Goal: Task Accomplishment & Management: Manage account settings

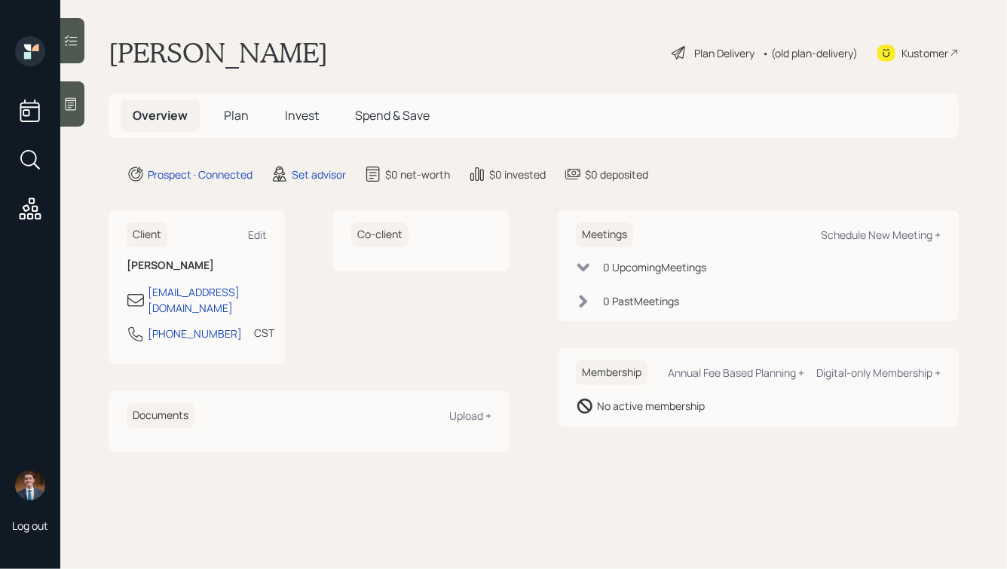
click at [72, 107] on icon at bounding box center [71, 104] width 11 height 13
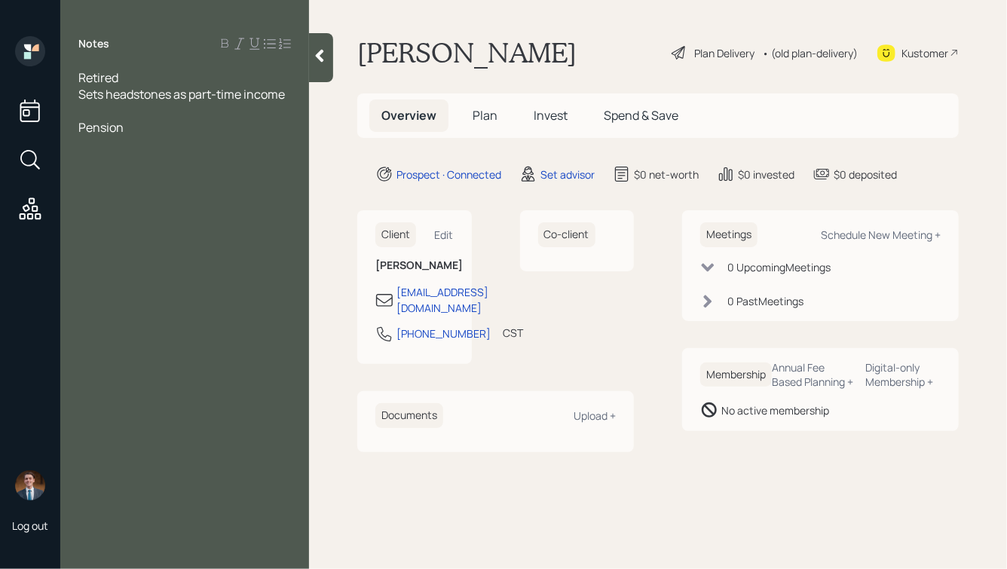
click at [157, 133] on div "Pension" at bounding box center [184, 127] width 213 height 17
click at [188, 130] on div "Pension coming in" at bounding box center [184, 127] width 213 height 17
click at [209, 179] on div "Home: owes $30k" at bounding box center [184, 177] width 213 height 17
click at [851, 235] on div "Schedule New Meeting +" at bounding box center [881, 235] width 120 height 14
select select "round-[PERSON_NAME]"
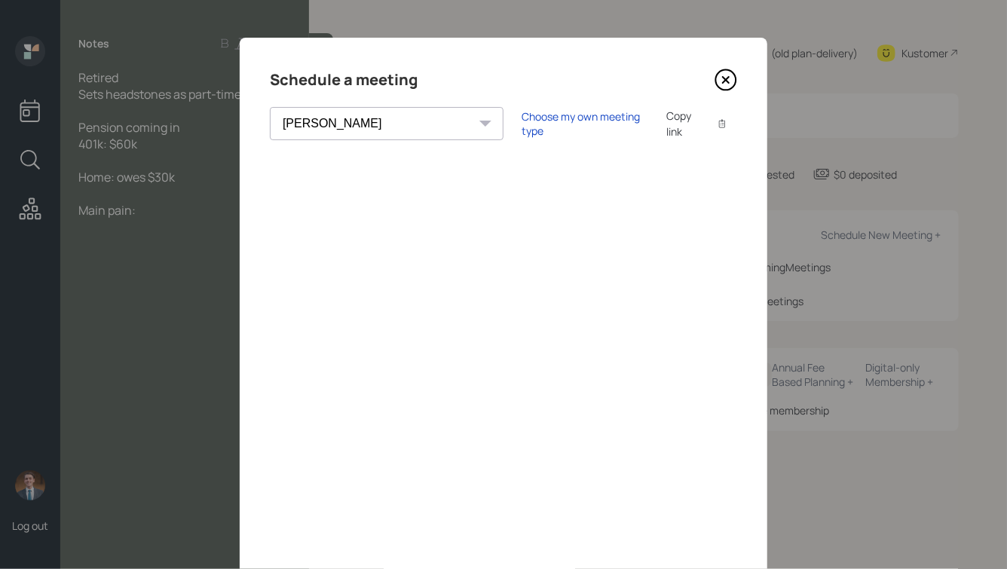
click at [728, 78] on icon at bounding box center [726, 80] width 6 height 6
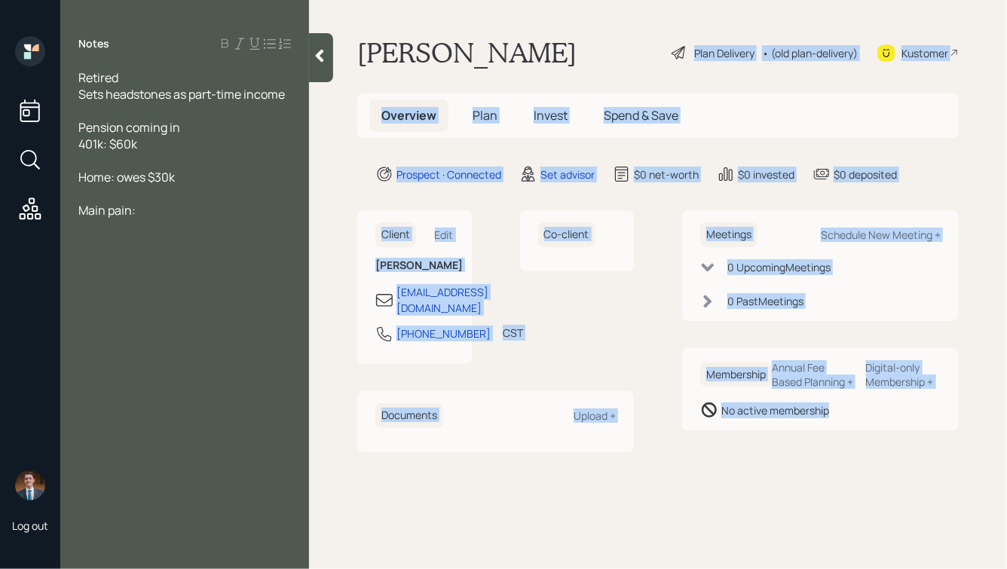
drag, startPoint x: 651, startPoint y: 38, endPoint x: 887, endPoint y: 417, distance: 445.6
click at [887, 417] on main "[PERSON_NAME] Plan Delivery • (old plan-delivery) Kustomer Overview Plan Invest…" at bounding box center [658, 284] width 698 height 569
click at [884, 448] on div "Meetings Schedule New Meeting + 0 Upcoming Meeting s 0 Past Meeting s Membershi…" at bounding box center [820, 330] width 277 height 241
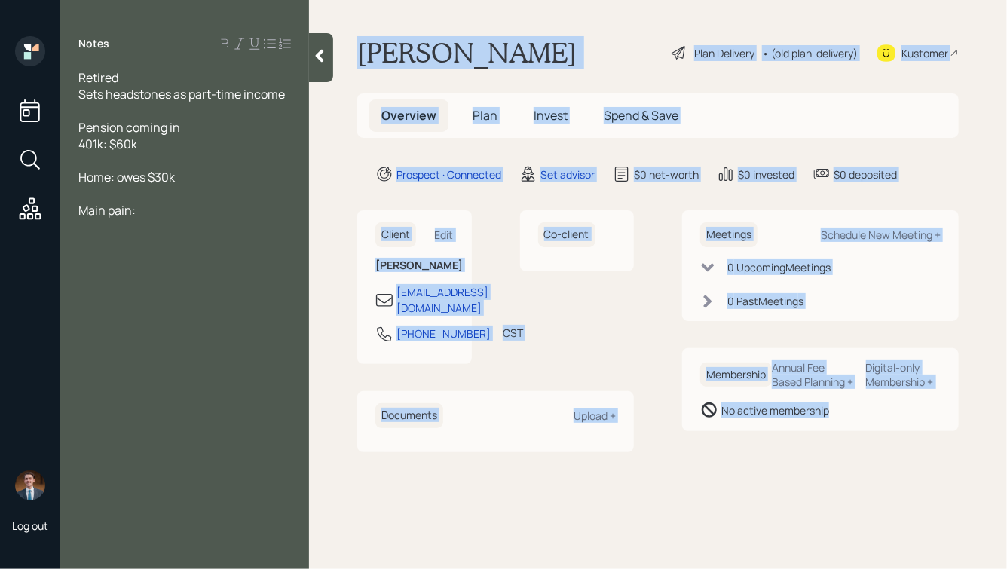
drag, startPoint x: 924, startPoint y: 450, endPoint x: 521, endPoint y: -23, distance: 622.0
click at [521, 0] on html "Log out Notes Retired Sets headstones as part-time income Pension coming in 401…" at bounding box center [503, 284] width 1007 height 569
click at [501, 61] on h1 "[PERSON_NAME]" at bounding box center [466, 52] width 219 height 33
drag, startPoint x: 360, startPoint y: 44, endPoint x: 817, endPoint y: 467, distance: 623.1
click at [817, 467] on main "[PERSON_NAME] Plan Delivery • (old plan-delivery) Kustomer Overview Plan Invest…" at bounding box center [658, 284] width 698 height 569
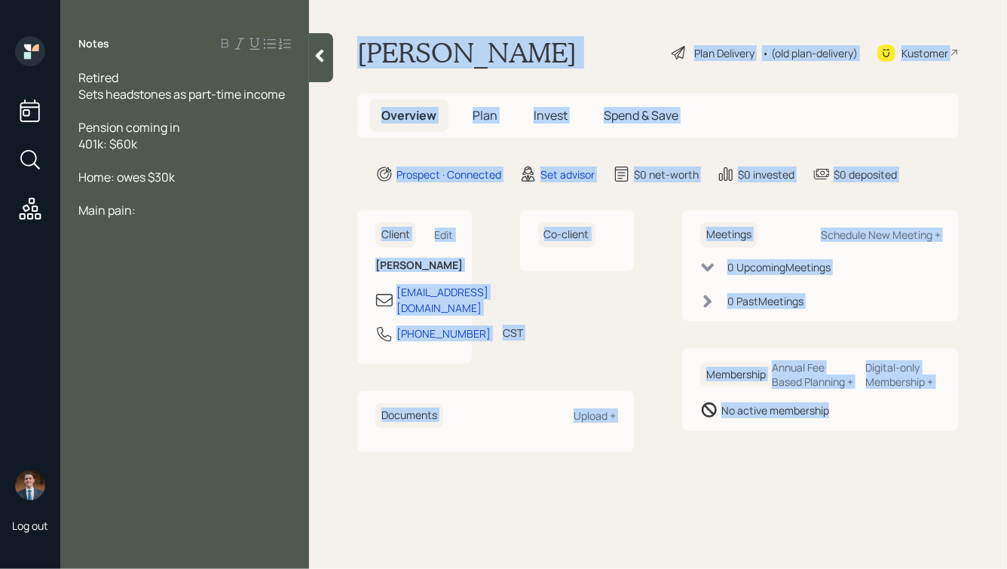
click at [817, 467] on main "[PERSON_NAME] Plan Delivery • (old plan-delivery) Kustomer Overview Plan Invest…" at bounding box center [658, 284] width 698 height 569
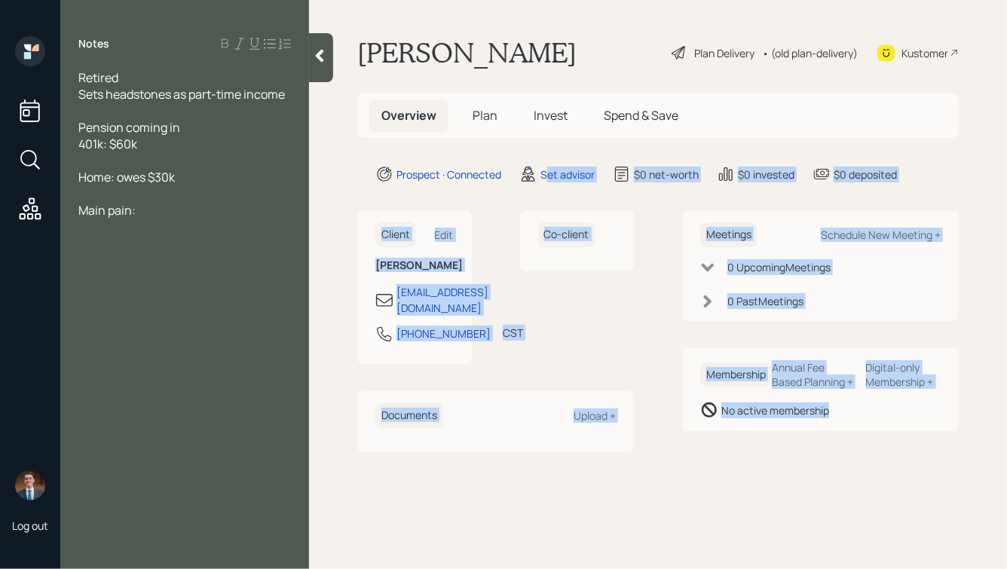
drag, startPoint x: 872, startPoint y: 476, endPoint x: 550, endPoint y: 164, distance: 449.0
click at [550, 164] on main "[PERSON_NAME] Plan Delivery • (old plan-delivery) Kustomer Overview Plan Invest…" at bounding box center [658, 284] width 698 height 569
click at [661, 175] on div "$0 net-worth" at bounding box center [666, 175] width 65 height 16
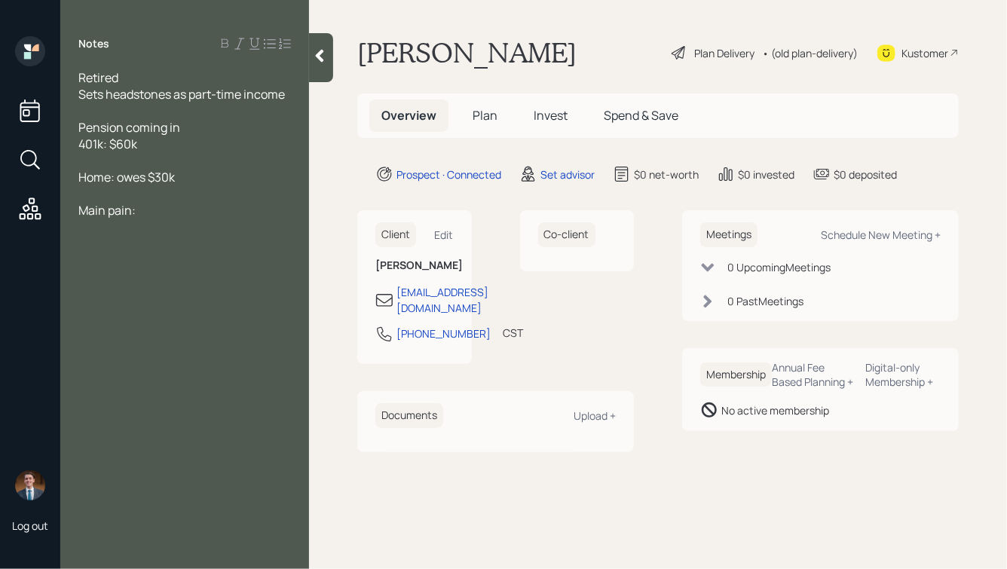
click at [136, 79] on div "Retired" at bounding box center [184, 77] width 213 height 17
click at [118, 78] on span "Retired, married, wife is working til 67" at bounding box center [179, 77] width 203 height 17
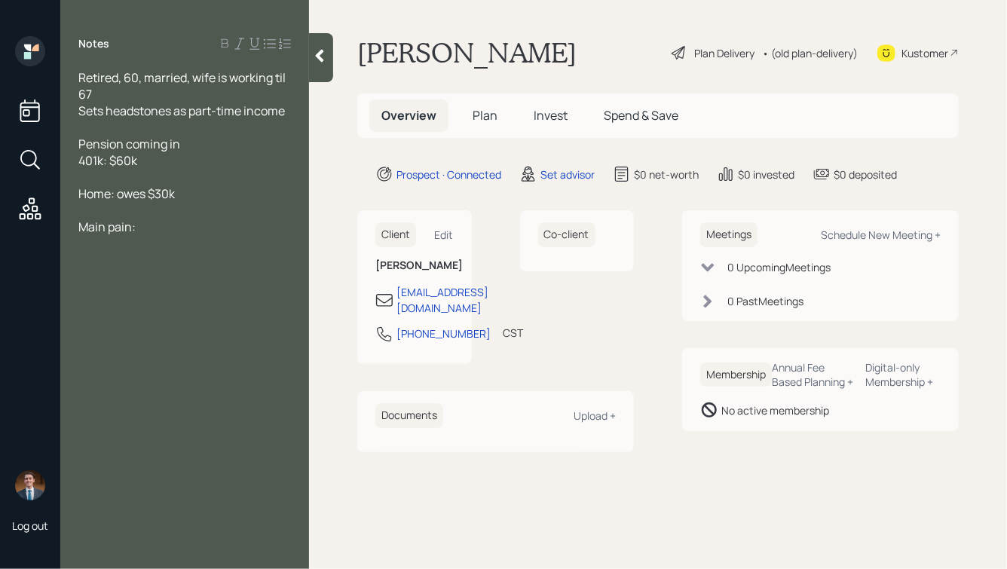
click at [101, 98] on div "Retired, 60, married, wife is working til 67" at bounding box center [184, 85] width 213 height 33
click at [285, 110] on span "Sets headstones as part-time income" at bounding box center [181, 111] width 207 height 17
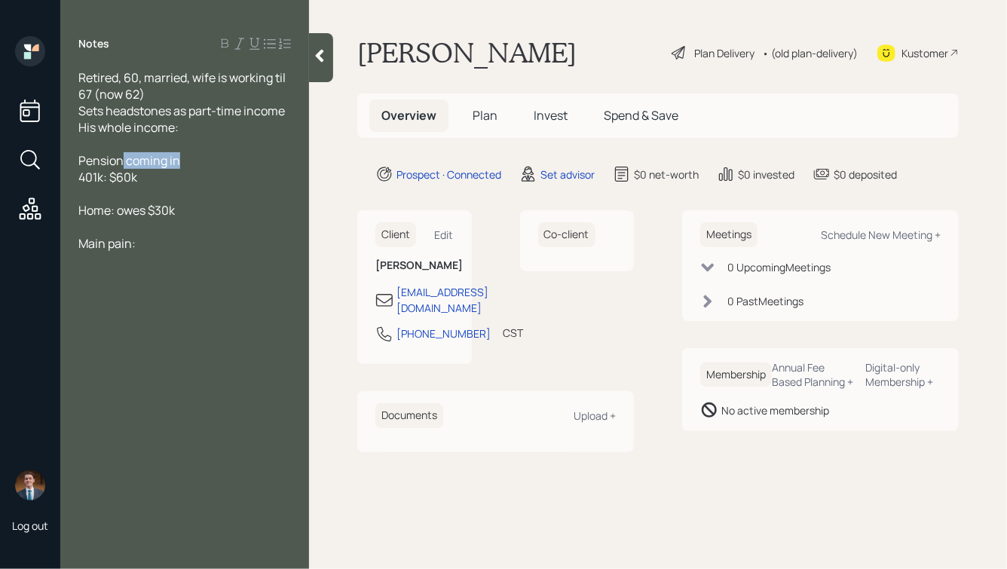
drag, startPoint x: 179, startPoint y: 161, endPoint x: 124, endPoint y: 161, distance: 55.8
click at [124, 161] on div "Pension coming in" at bounding box center [184, 160] width 213 height 17
click at [80, 160] on span "Pension" at bounding box center [100, 160] width 45 height 17
click at [189, 161] on div "His pension" at bounding box center [184, 160] width 213 height 17
click at [198, 124] on div "His whole income:" at bounding box center [184, 127] width 213 height 17
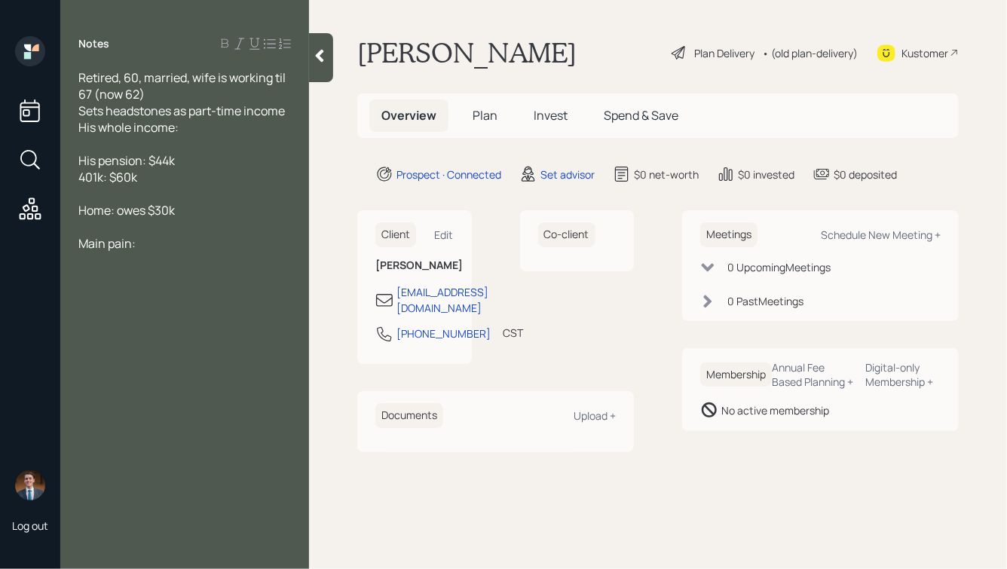
click at [290, 110] on div "Sets headstones as part-time income" at bounding box center [184, 111] width 213 height 17
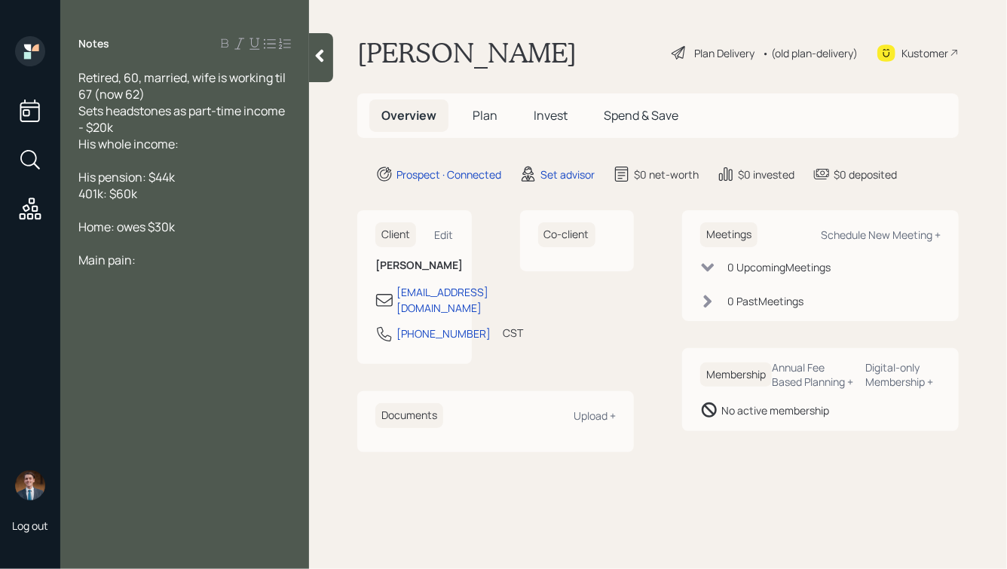
click at [178, 143] on span "His whole income:" at bounding box center [128, 144] width 100 height 17
drag, startPoint x: 130, startPoint y: 144, endPoint x: 87, endPoint y: 146, distance: 43.0
click at [87, 146] on span "His whole income:" at bounding box center [128, 144] width 100 height 17
click at [161, 141] on div "Her income:" at bounding box center [184, 144] width 213 height 17
click at [134, 127] on div "Sets headstones as part-time income - $20k" at bounding box center [184, 119] width 213 height 33
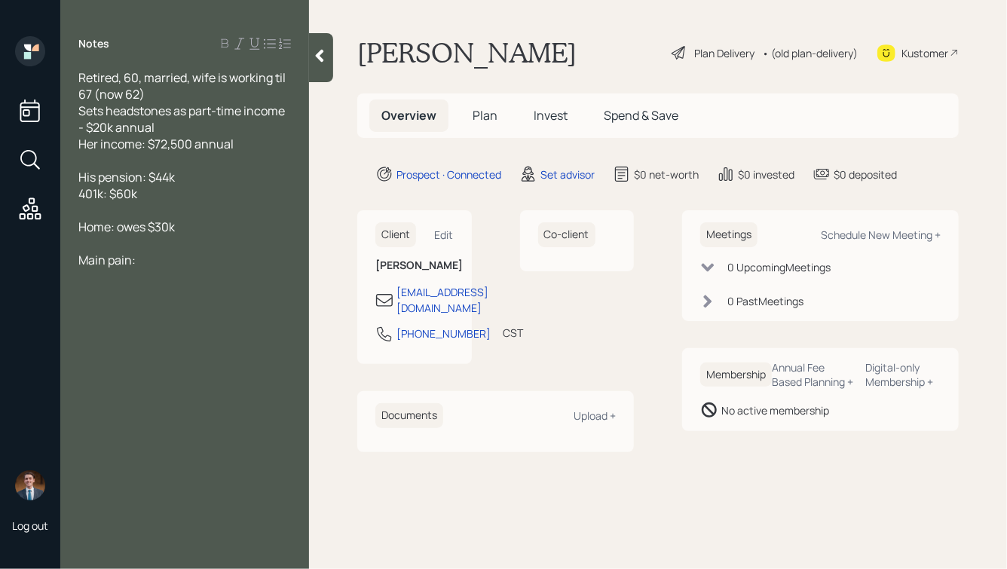
drag, startPoint x: 184, startPoint y: 179, endPoint x: 56, endPoint y: 180, distance: 128.2
click at [56, 180] on div "Log out Notes Retired, 60, married, wife is working til 67 (now 62) Sets headst…" at bounding box center [503, 284] width 1007 height 569
click at [92, 161] on div at bounding box center [184, 160] width 213 height 17
click at [160, 199] on div "401k: $60k" at bounding box center [184, 193] width 213 height 17
click at [116, 226] on span "Home: owes $30k" at bounding box center [126, 227] width 97 height 17
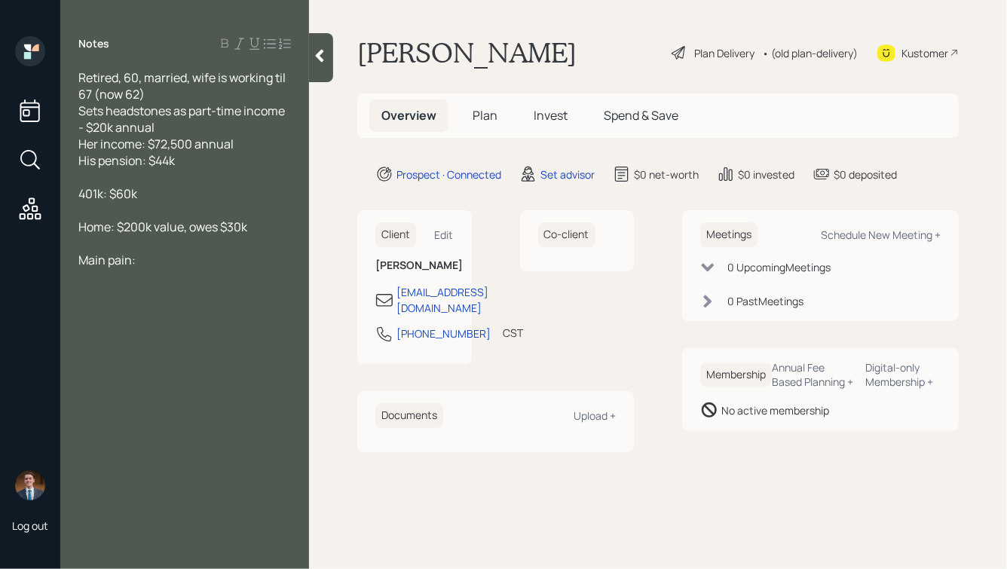
click at [262, 225] on div "Home: $200k value, owes $30k" at bounding box center [184, 227] width 213 height 17
click at [133, 177] on div at bounding box center [184, 177] width 213 height 17
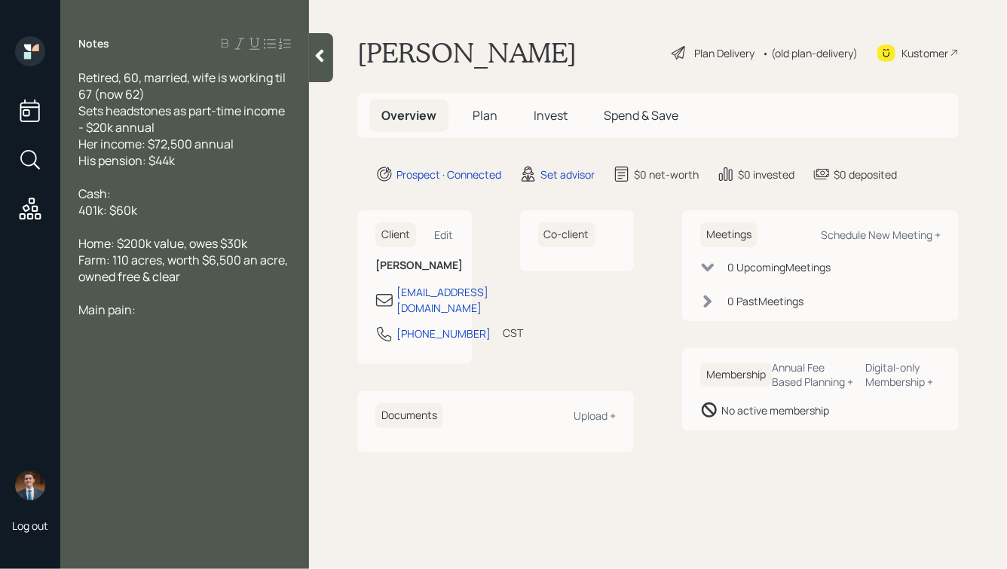
click at [87, 199] on span "Cash:" at bounding box center [94, 193] width 32 height 17
click at [152, 201] on div "Liquid cash:" at bounding box center [184, 193] width 213 height 17
click at [320, 58] on icon at bounding box center [320, 56] width 8 height 13
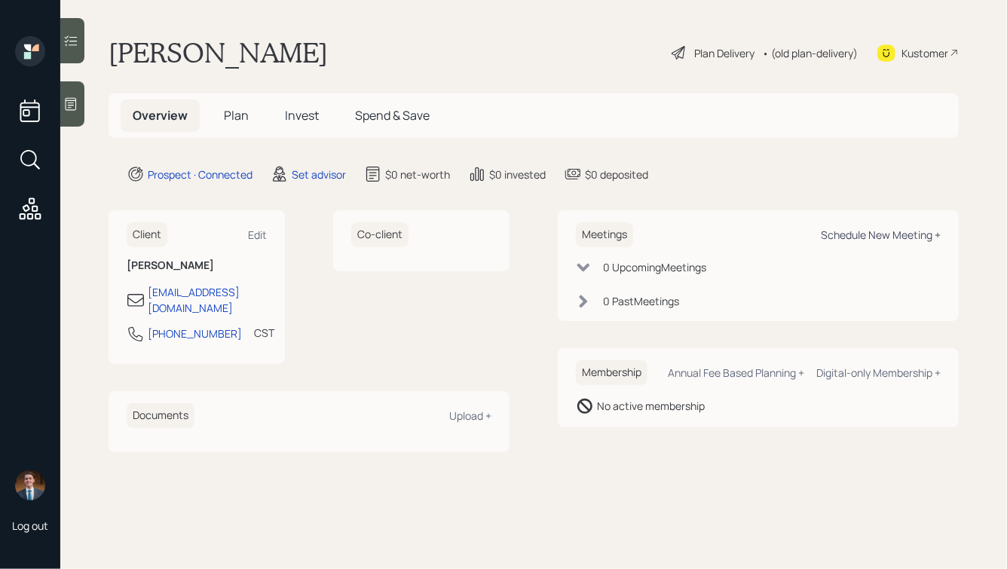
click at [853, 235] on div "Schedule New Meeting +" at bounding box center [881, 235] width 120 height 14
select select "round-[PERSON_NAME]"
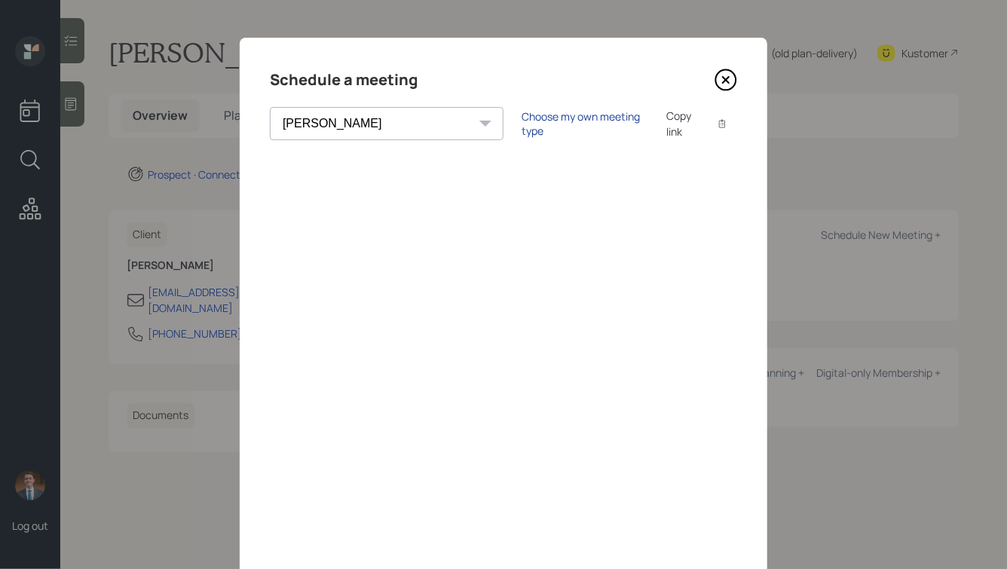
click at [522, 123] on div "Choose my own meeting type" at bounding box center [585, 123] width 127 height 29
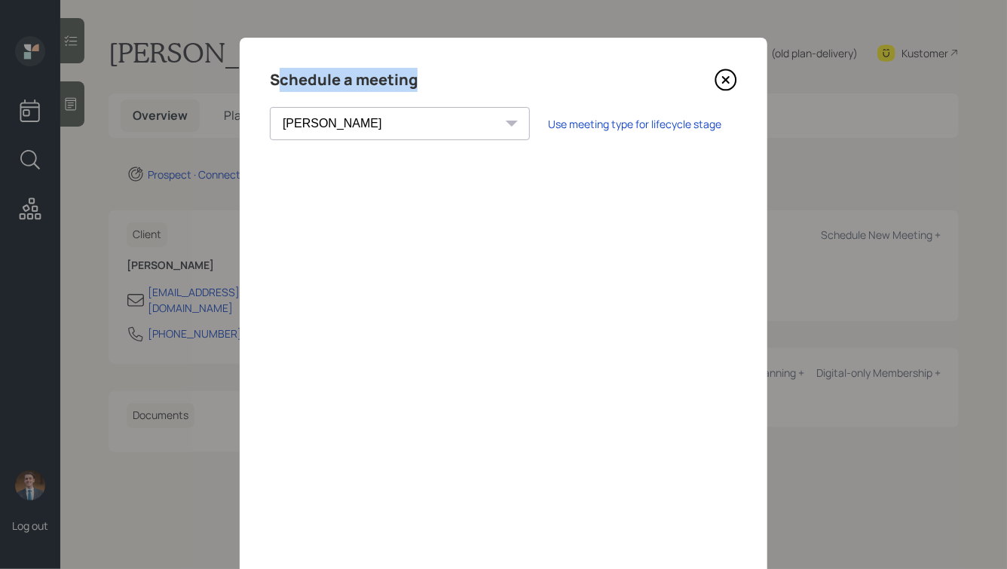
drag, startPoint x: 424, startPoint y: 79, endPoint x: 273, endPoint y: 88, distance: 151.8
click at [274, 88] on div "Schedule a meeting" at bounding box center [503, 80] width 467 height 24
click at [273, 88] on h4 "Schedule a meeting" at bounding box center [344, 80] width 148 height 24
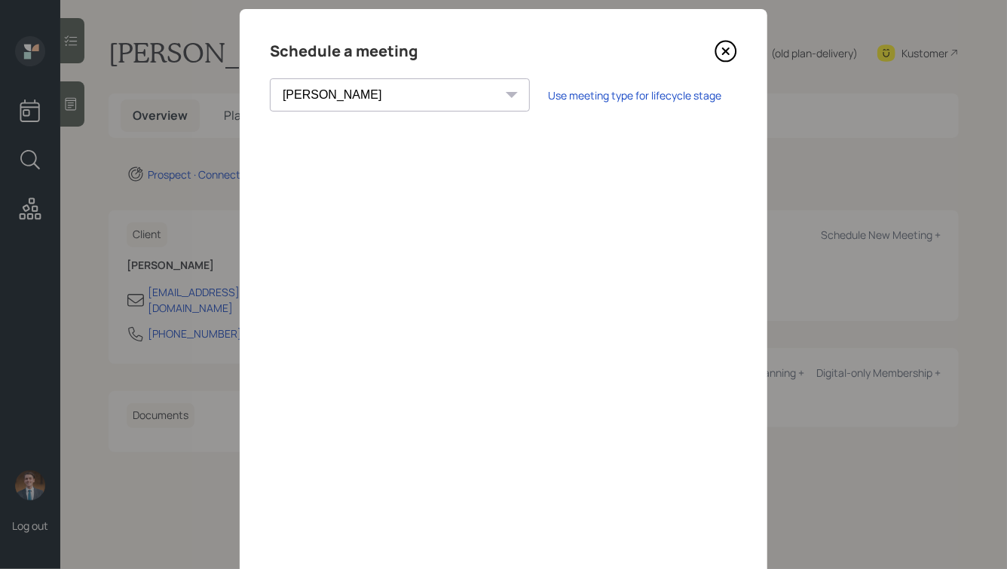
scroll to position [23, 0]
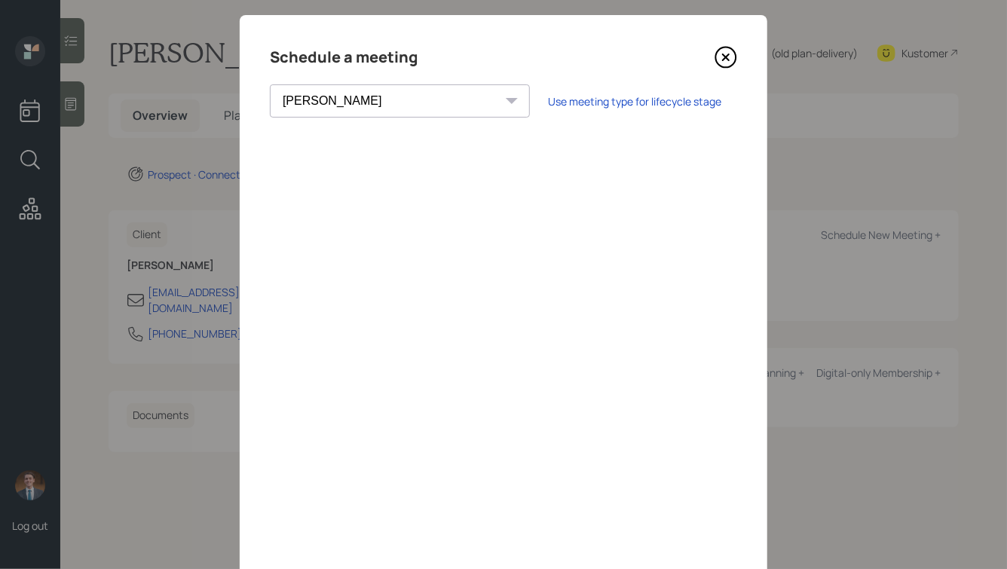
click at [727, 60] on icon at bounding box center [726, 57] width 23 height 23
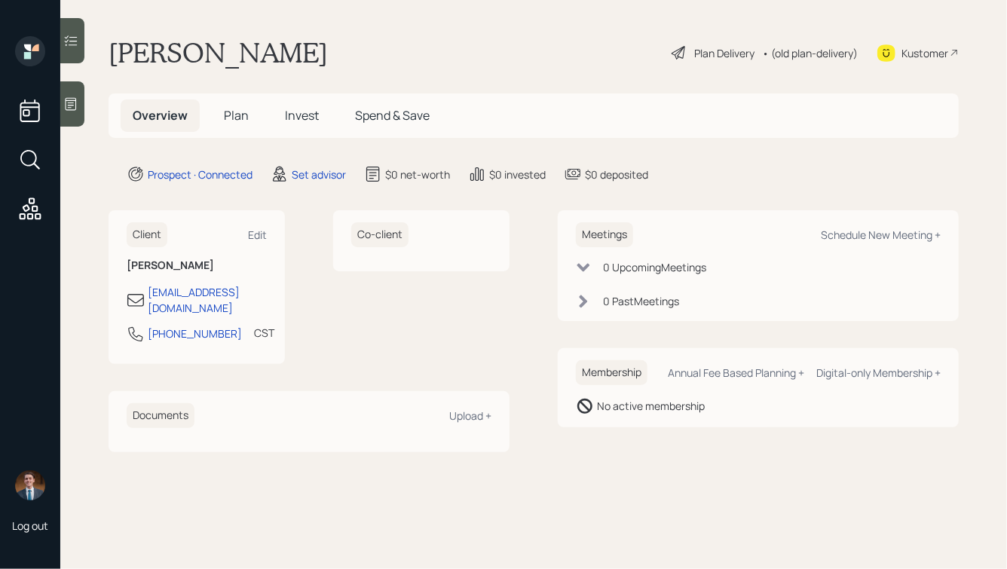
click at [68, 102] on icon at bounding box center [70, 104] width 15 height 15
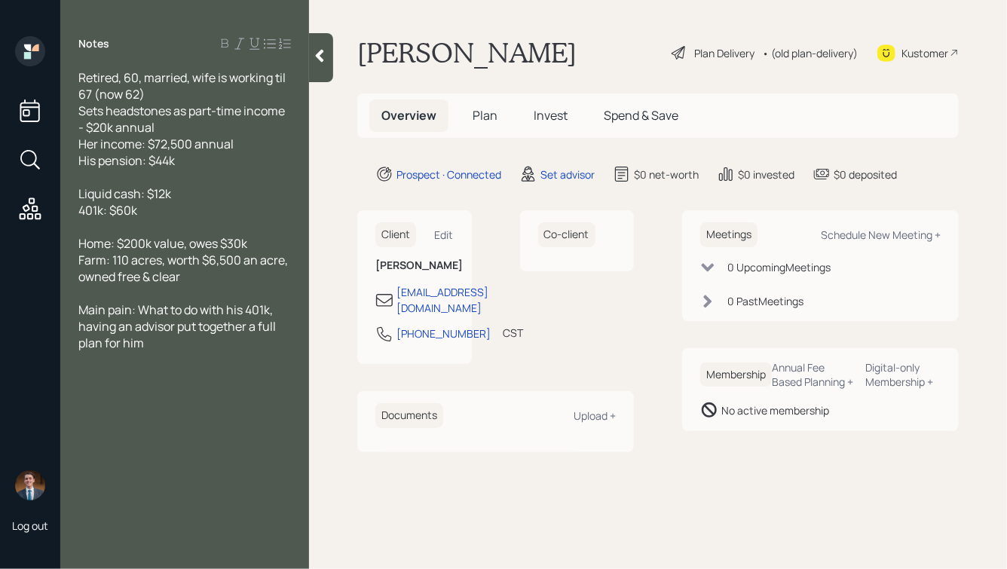
click at [176, 113] on span "Retired, 60, married, wife is working til 67 (now 62) Sets headstones as part-t…" at bounding box center [183, 119] width 210 height 100
click at [324, 60] on icon at bounding box center [319, 55] width 15 height 15
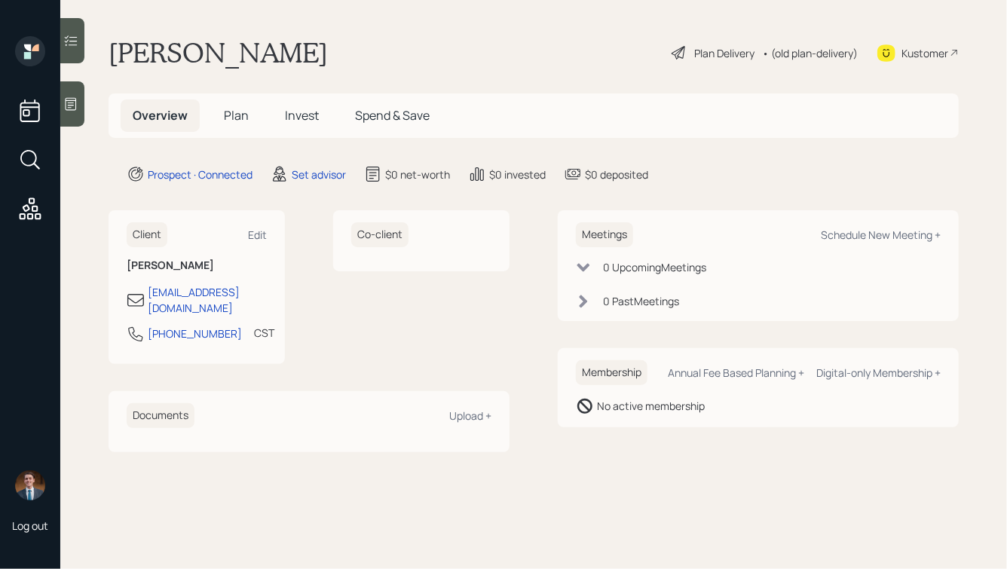
click at [206, 39] on h1 "[PERSON_NAME]" at bounding box center [218, 52] width 219 height 33
click at [23, 208] on icon at bounding box center [30, 208] width 27 height 27
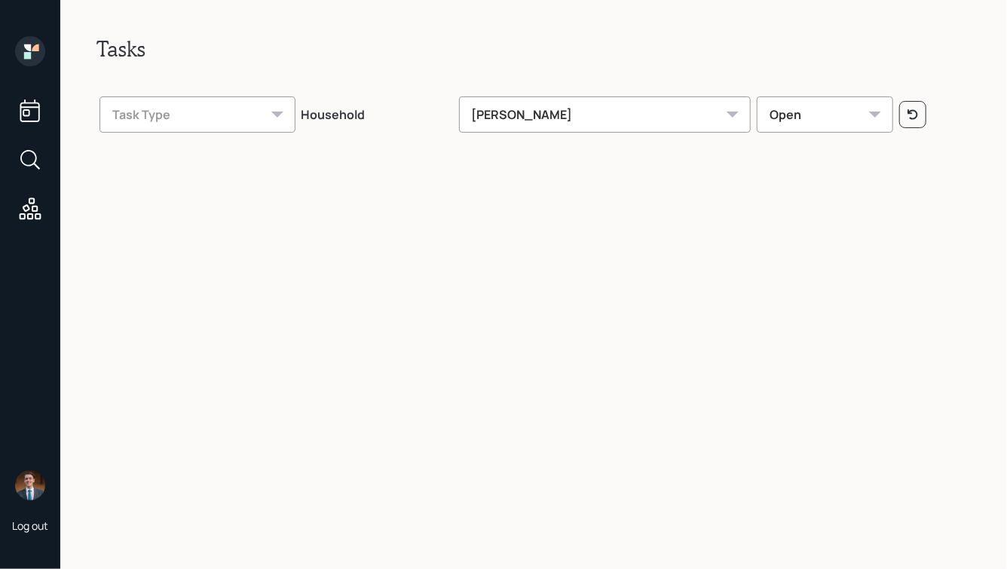
click at [564, 97] on div "[PERSON_NAME]" at bounding box center [605, 115] width 293 height 36
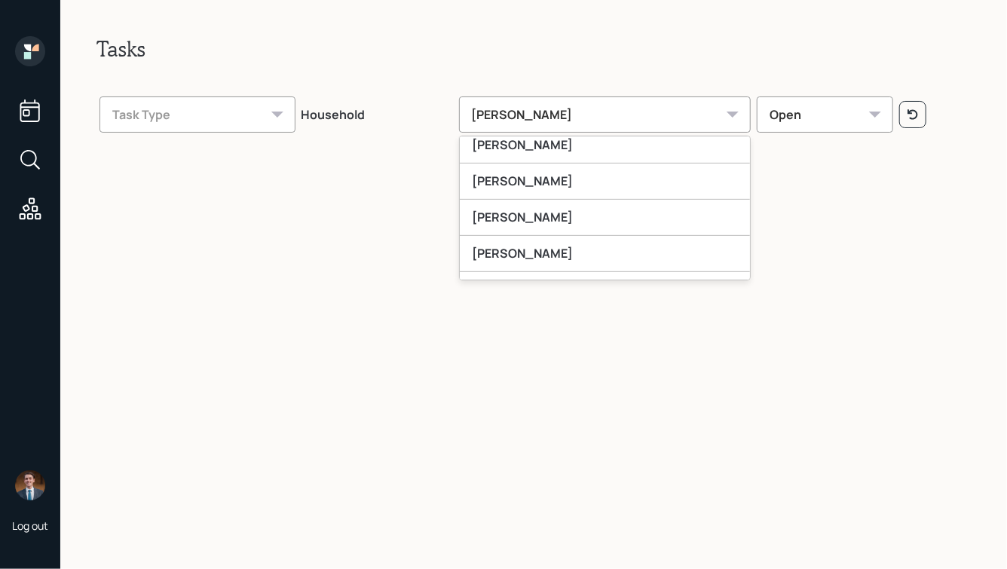
scroll to position [337, 0]
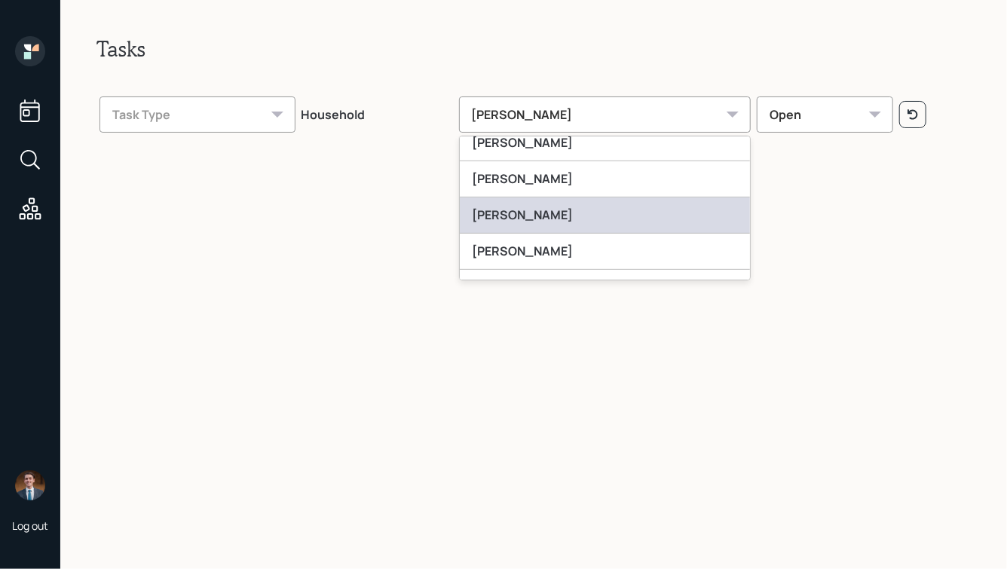
click at [531, 213] on div "[PERSON_NAME]" at bounding box center [605, 216] width 291 height 36
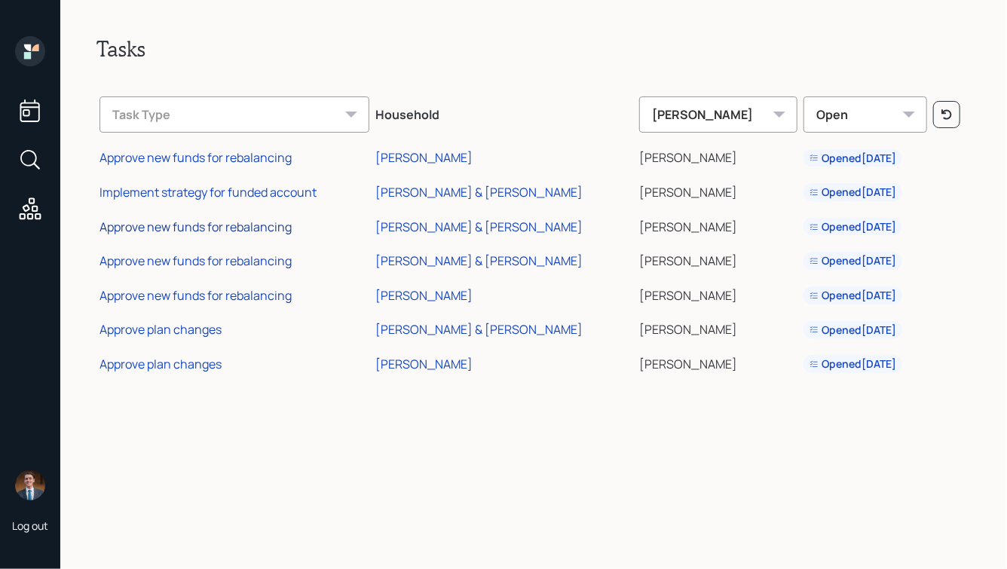
click at [186, 223] on div "Approve new funds for rebalancing" at bounding box center [196, 227] width 192 height 17
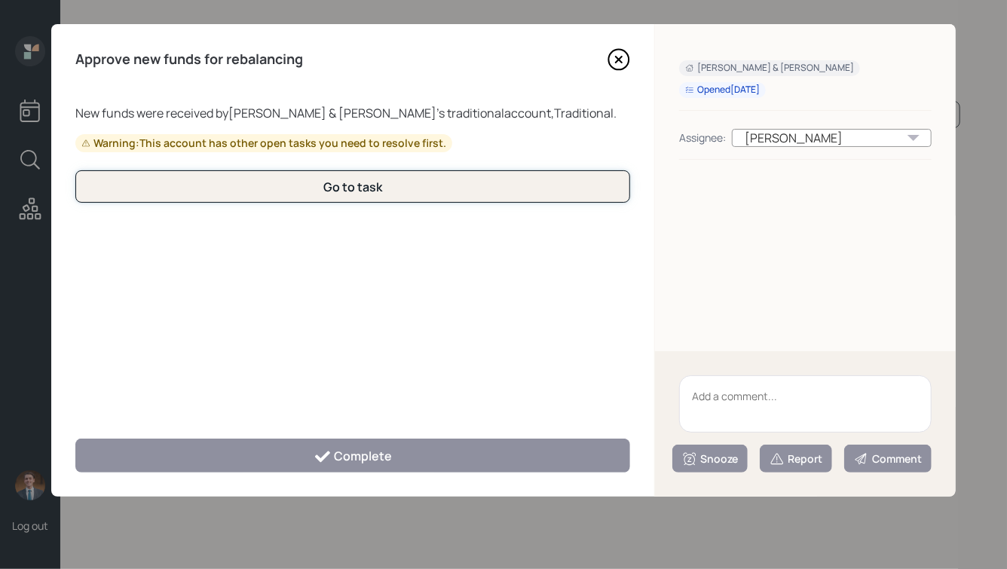
click at [306, 196] on button "Go to task" at bounding box center [352, 186] width 555 height 32
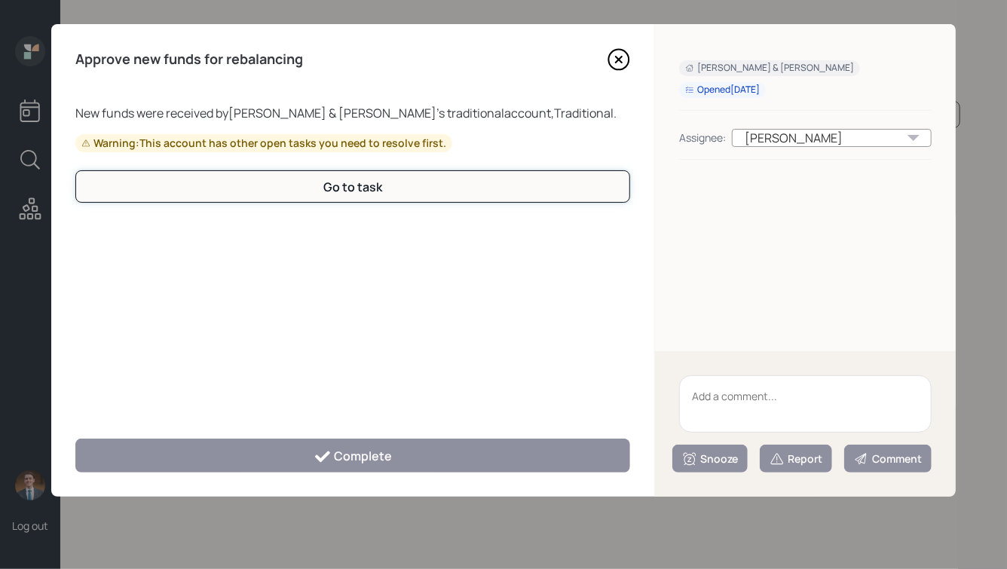
click at [306, 196] on button "Go to task" at bounding box center [352, 186] width 555 height 32
click at [618, 59] on icon at bounding box center [619, 60] width 6 height 6
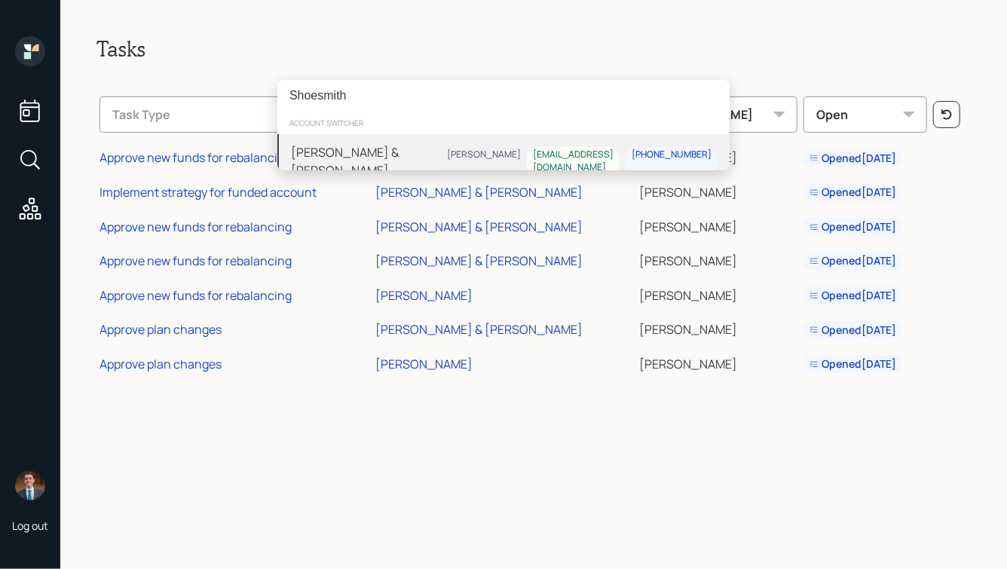
type input "Shoesmith"
click at [381, 150] on div "[PERSON_NAME] & [PERSON_NAME]" at bounding box center [366, 161] width 150 height 36
